Goal: Find specific page/section: Find specific page/section

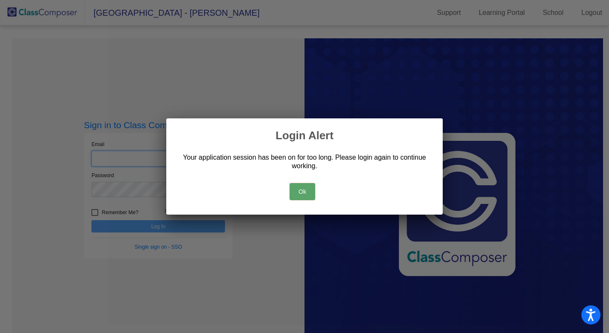
type input "[EMAIL_ADDRESS][DOMAIN_NAME]"
click at [308, 189] on button "Ok" at bounding box center [303, 191] width 26 height 17
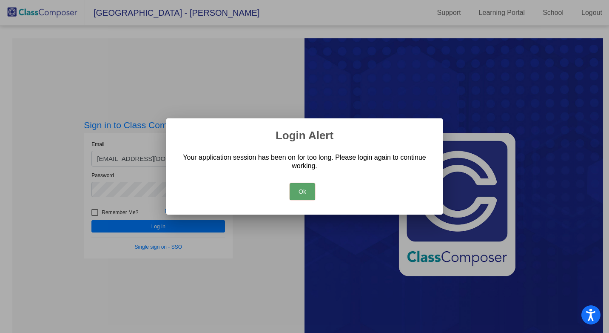
click at [294, 188] on button "Ok" at bounding box center [303, 191] width 26 height 17
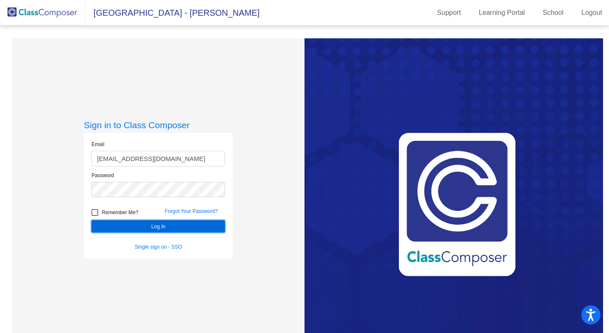
click at [179, 224] on button "Log In" at bounding box center [158, 226] width 134 height 12
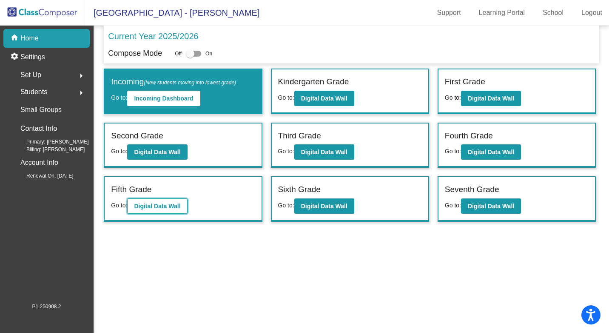
click at [159, 203] on b "Digital Data Wall" at bounding box center [157, 205] width 46 height 7
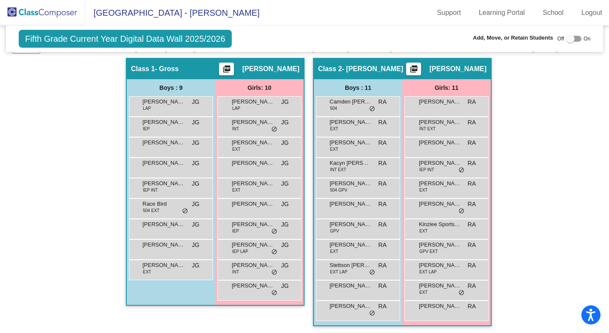
scroll to position [137, 0]
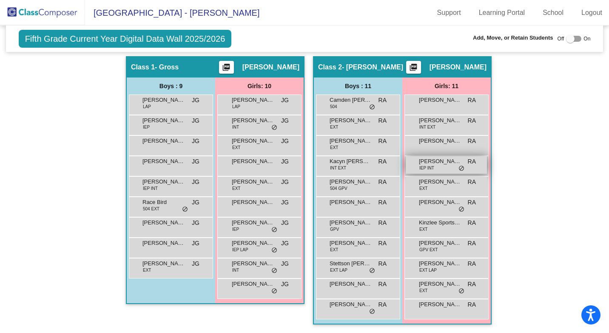
click at [422, 162] on span "[PERSON_NAME]" at bounding box center [440, 161] width 43 height 9
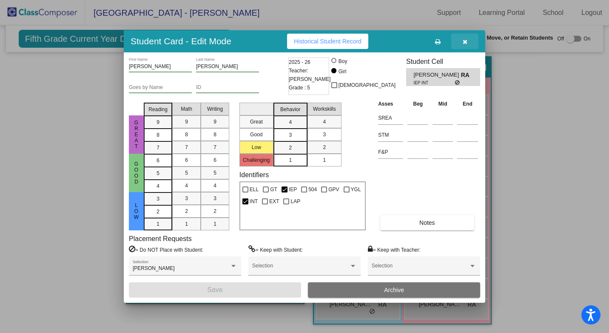
click at [467, 40] on icon "button" at bounding box center [465, 42] width 5 height 6
